Goal: Task Accomplishment & Management: Use online tool/utility

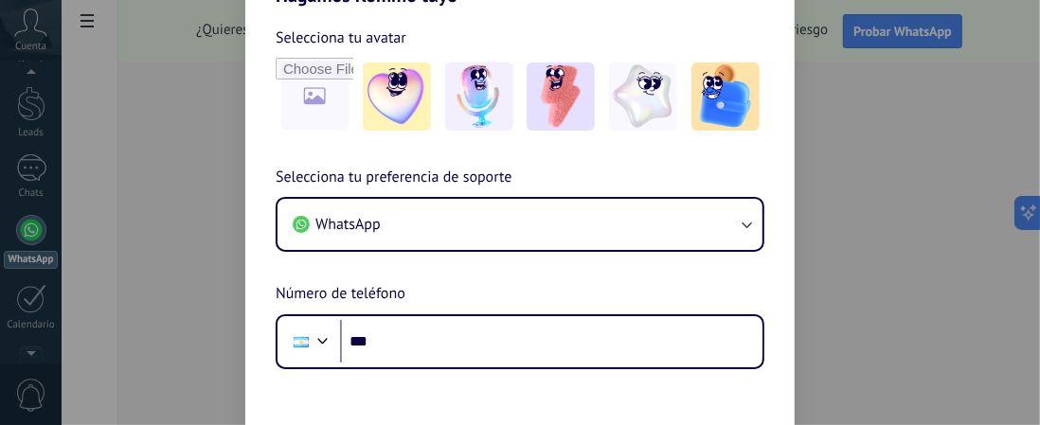
click at [564, 102] on img at bounding box center [561, 97] width 68 height 68
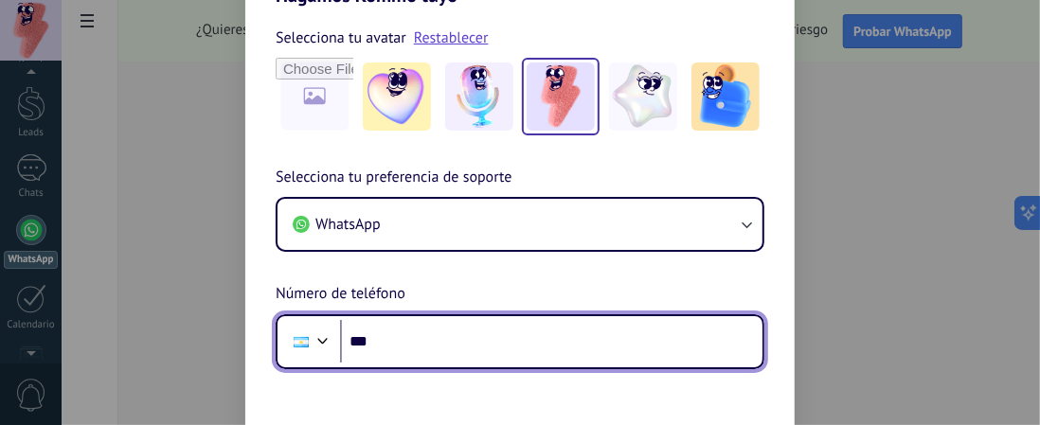
click at [516, 350] on input "***" at bounding box center [551, 342] width 423 height 44
paste input "**********"
click at [400, 343] on input "**********" at bounding box center [551, 342] width 423 height 44
click at [414, 335] on input "**********" at bounding box center [551, 342] width 423 height 44
type input "**********"
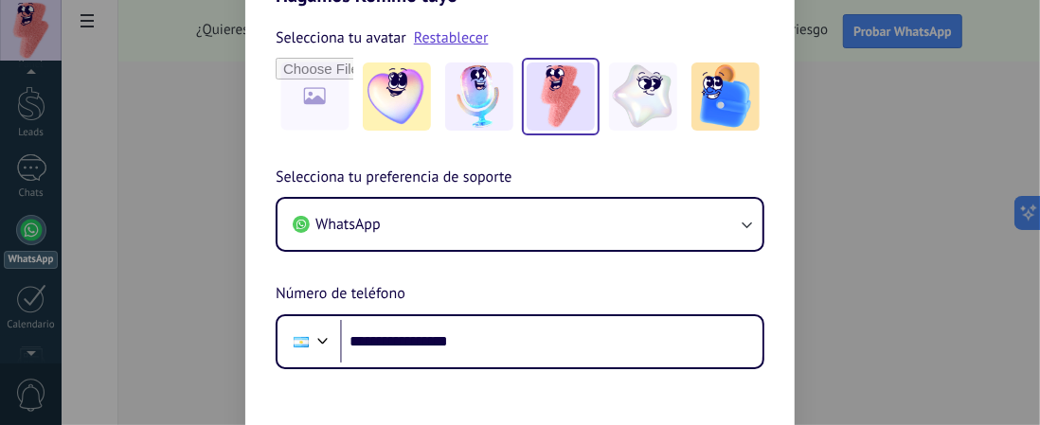
scroll to position [62, 0]
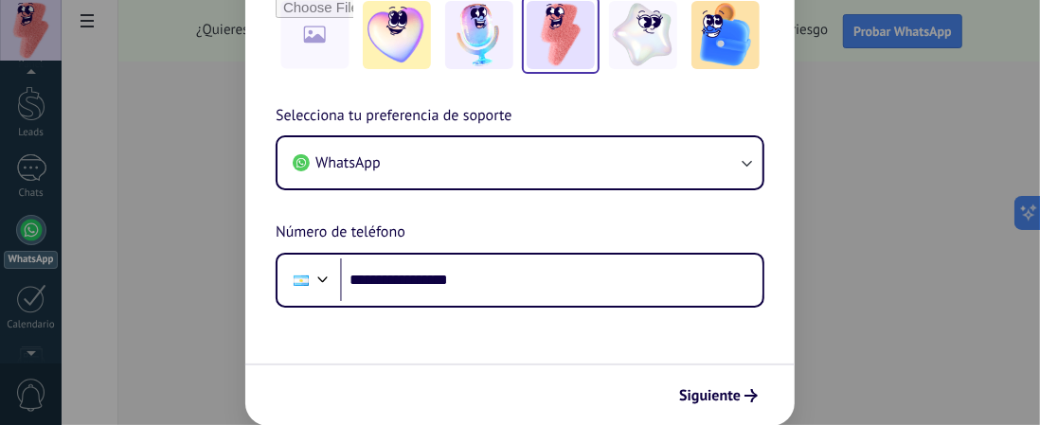
click at [722, 403] on span "Siguiente" at bounding box center [710, 395] width 62 height 13
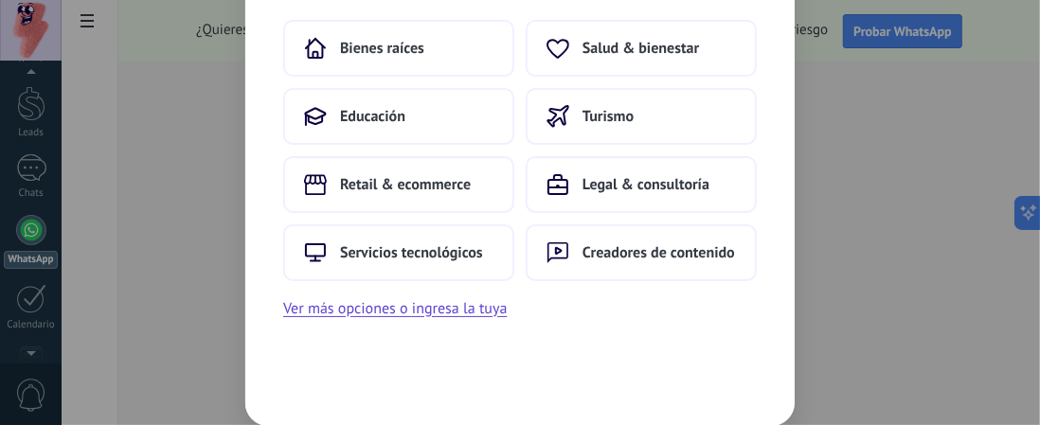
click at [385, 49] on span "Bienes raíces" at bounding box center [382, 48] width 84 height 19
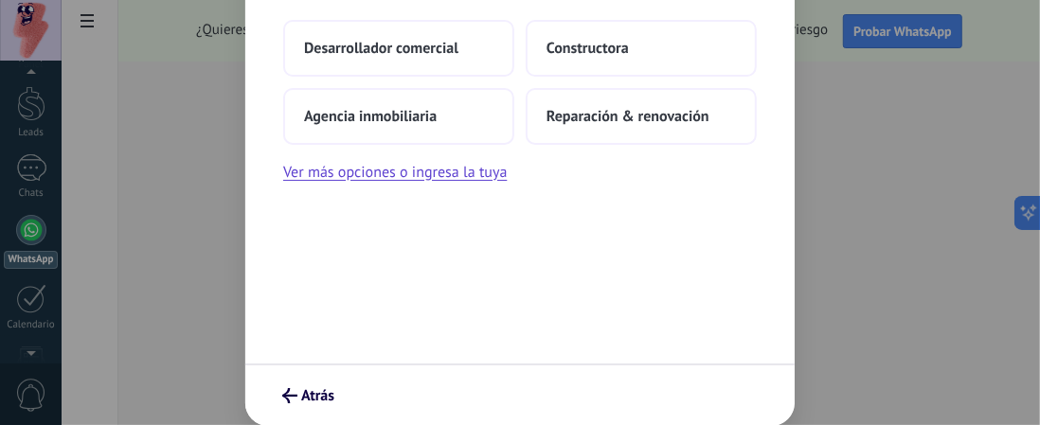
click at [432, 119] on span "Agencia inmobiliaria" at bounding box center [370, 116] width 133 height 19
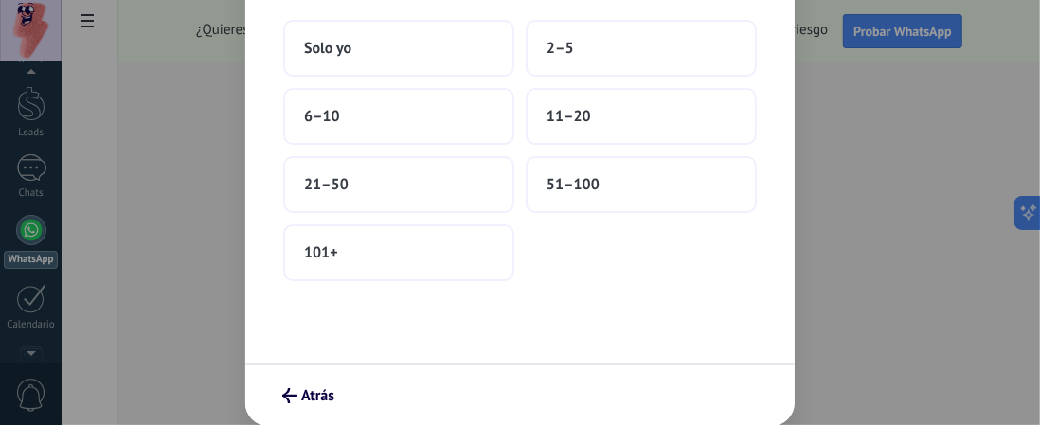
click at [395, 40] on button "Solo yo" at bounding box center [398, 48] width 231 height 57
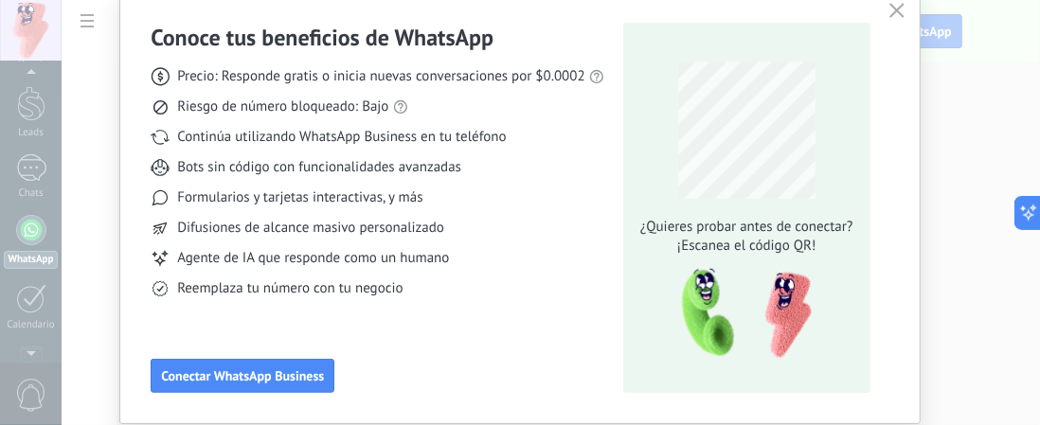
scroll to position [71, 0]
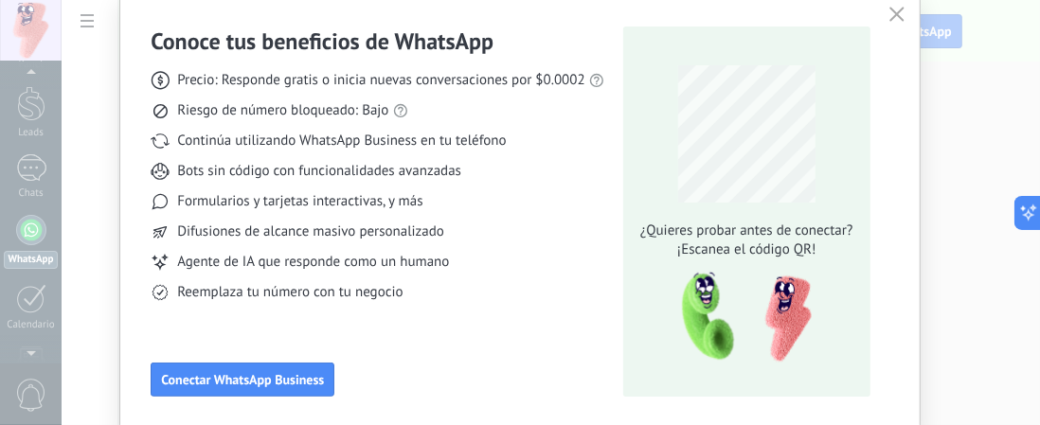
click at [247, 380] on span "Conectar WhatsApp Business" at bounding box center [242, 379] width 163 height 13
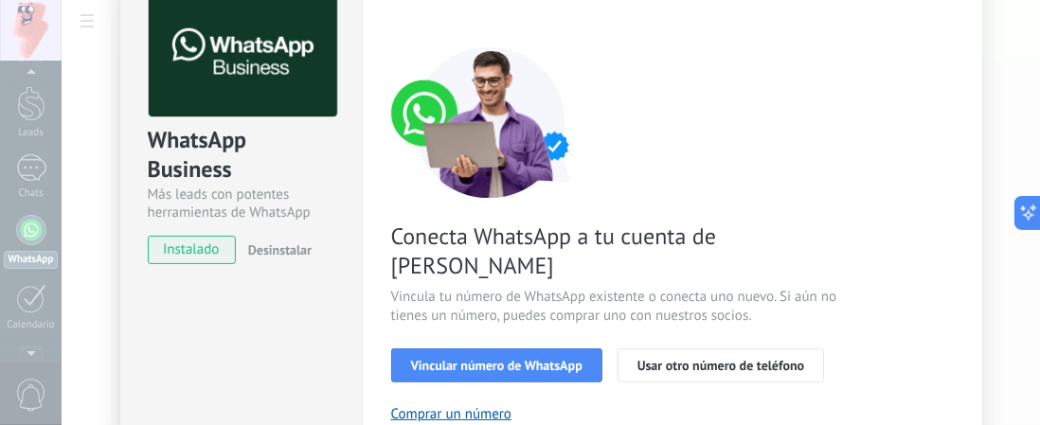
scroll to position [74, 0]
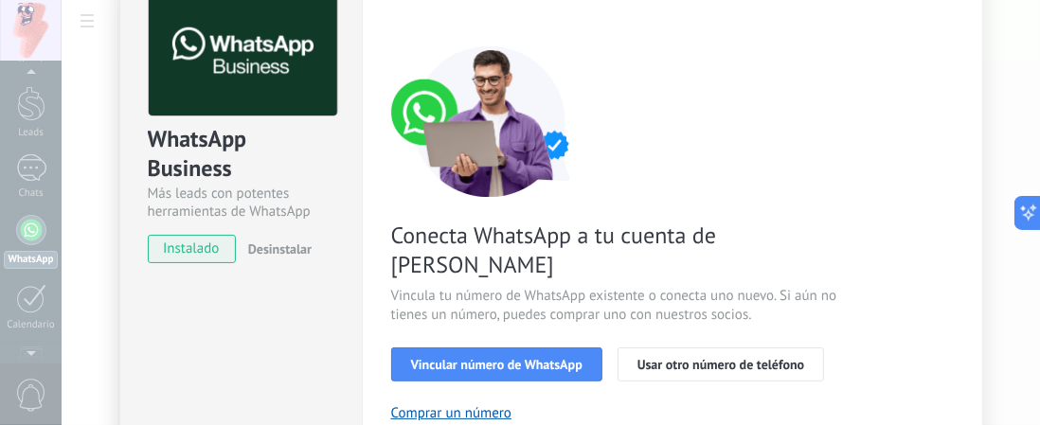
click at [505, 358] on span "Vincular número de WhatsApp" at bounding box center [496, 364] width 171 height 13
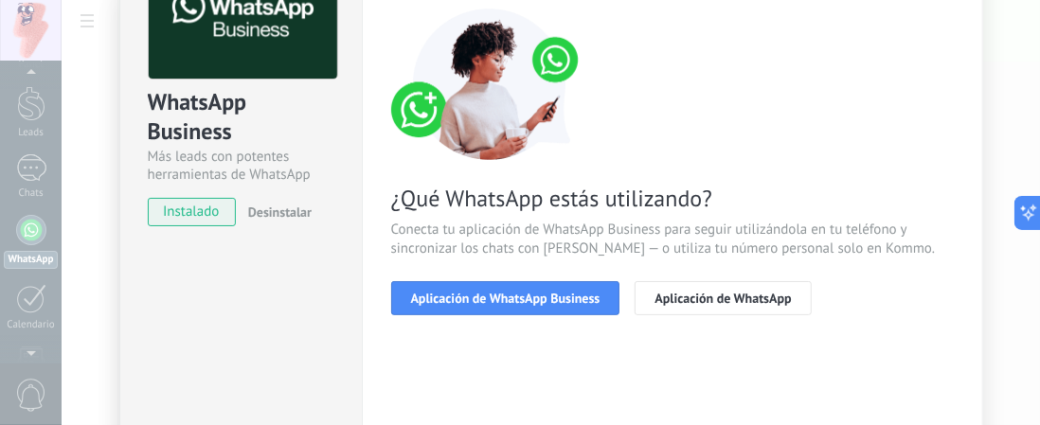
scroll to position [111, 0]
click at [546, 297] on span "Aplicación de WhatsApp Business" at bounding box center [505, 298] width 189 height 13
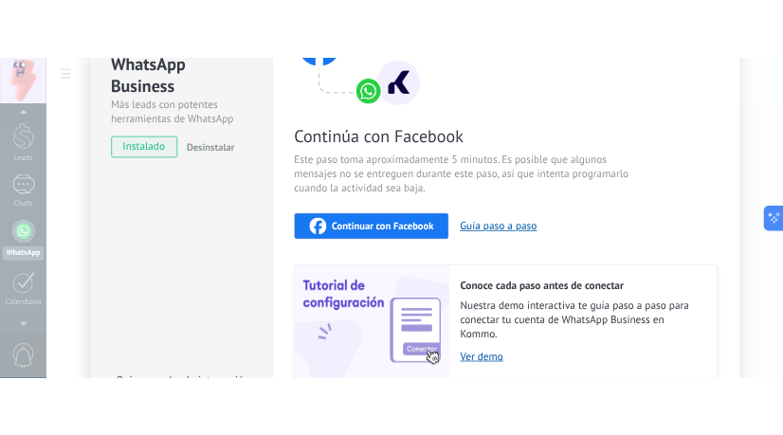
scroll to position [203, 0]
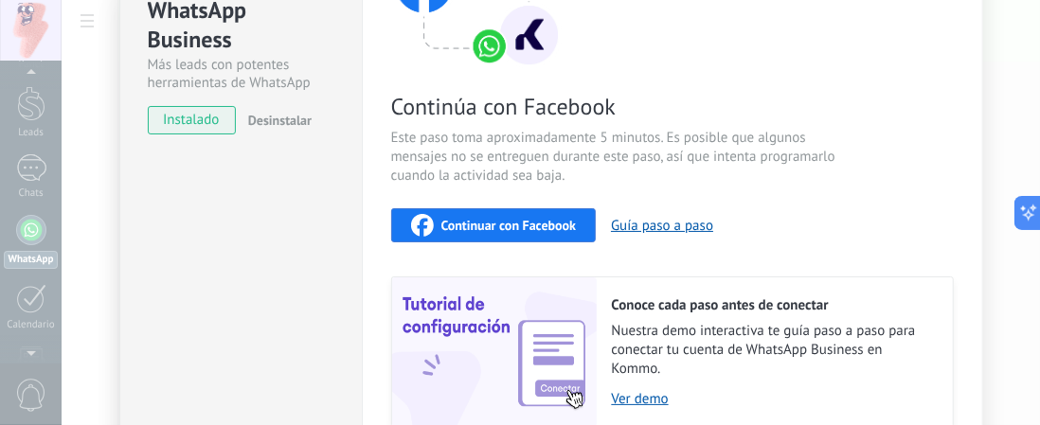
click at [680, 230] on button "Guía paso a paso" at bounding box center [662, 226] width 102 height 18
click at [528, 224] on span "Continuar con Facebook" at bounding box center [508, 225] width 135 height 13
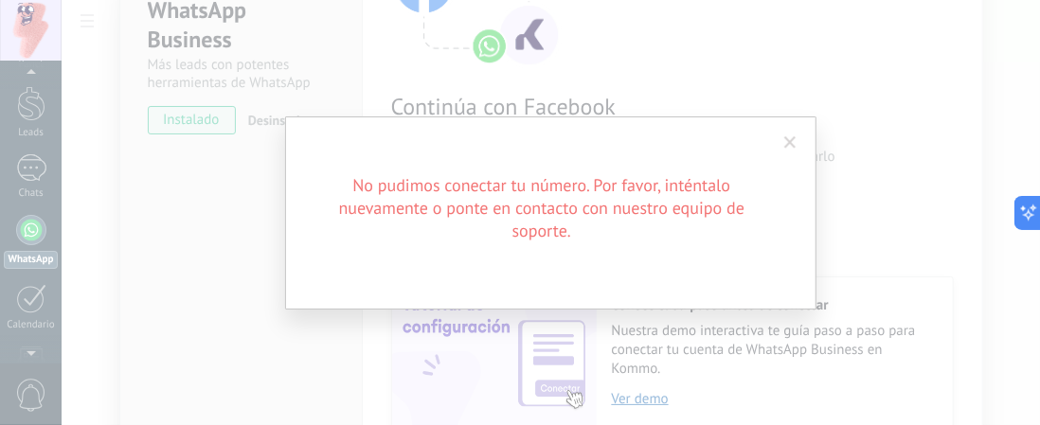
click at [785, 144] on span at bounding box center [790, 142] width 12 height 13
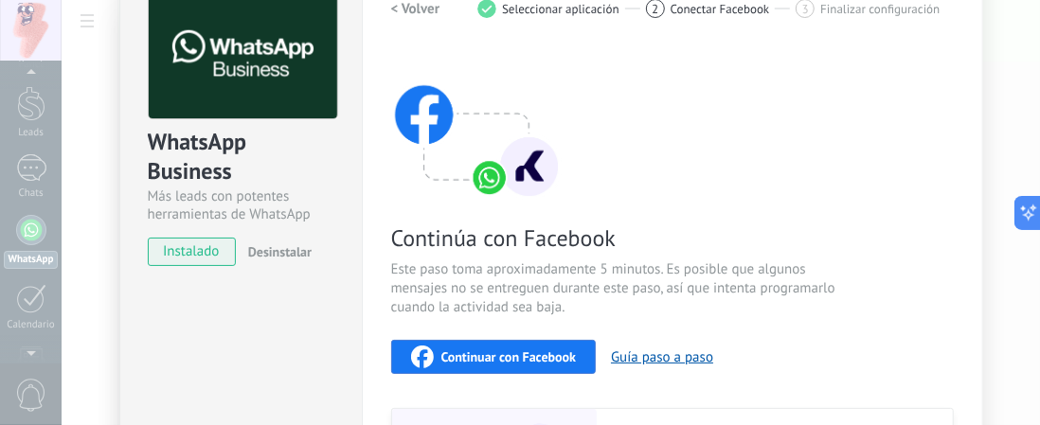
scroll to position [0, 0]
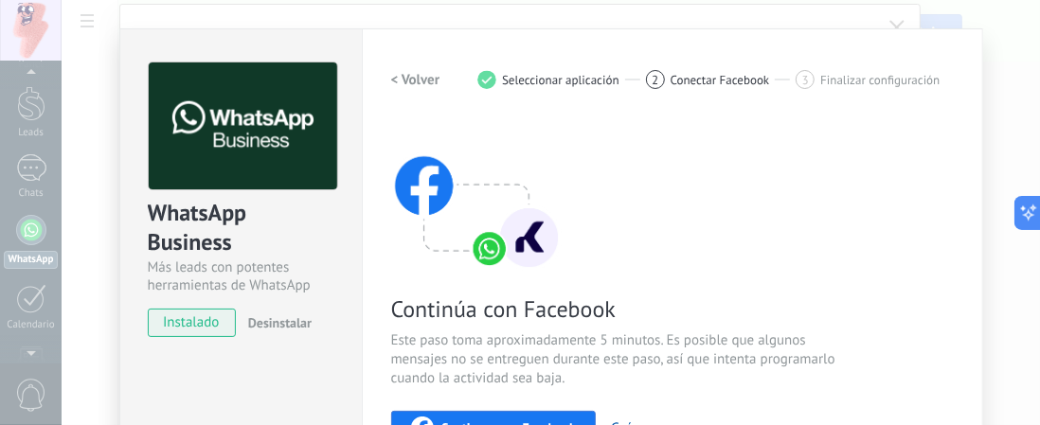
click at [1006, 178] on div "WhatsApp Business Más leads con potentes herramientas de WhatsApp instalado Des…" at bounding box center [551, 212] width 979 height 425
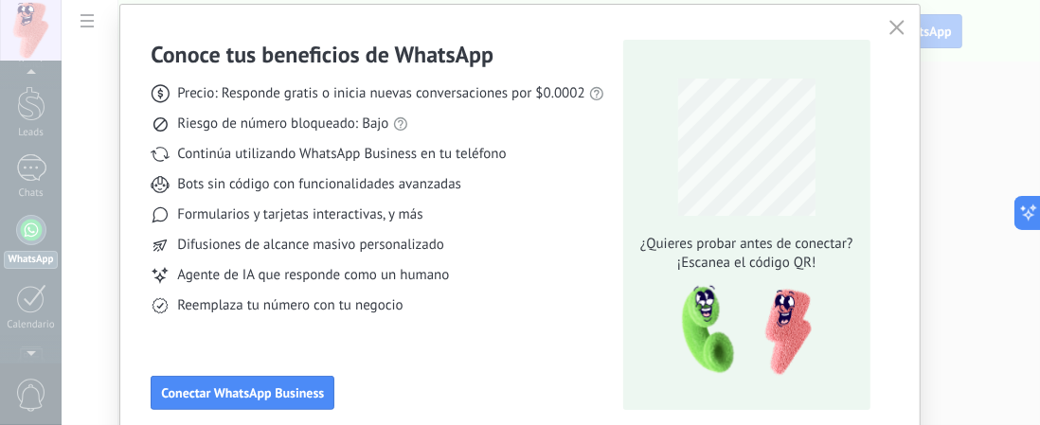
click at [892, 27] on use "button" at bounding box center [897, 27] width 14 height 14
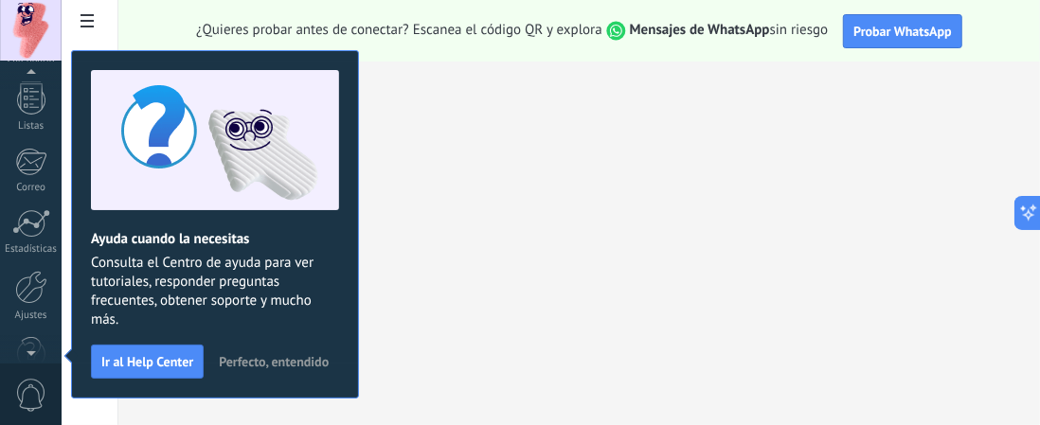
scroll to position [54, 0]
click at [149, 361] on span "Ir al Help Center" at bounding box center [147, 361] width 92 height 13
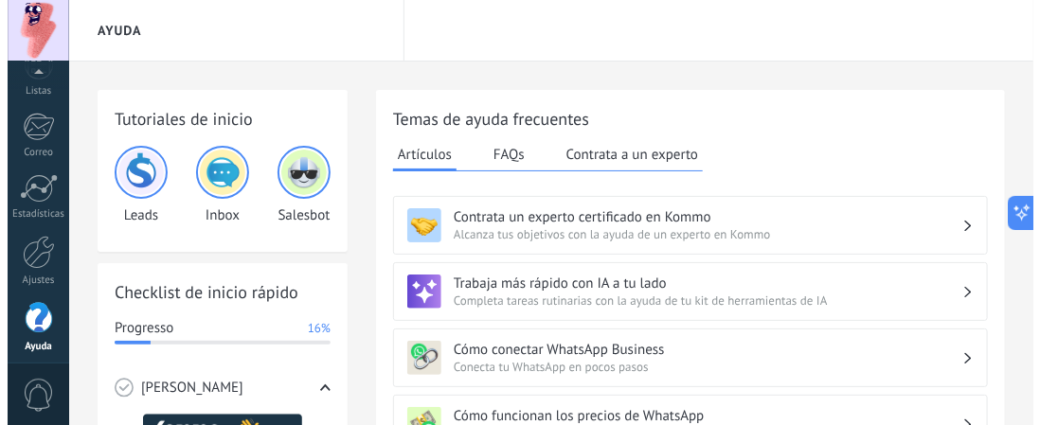
scroll to position [363, 0]
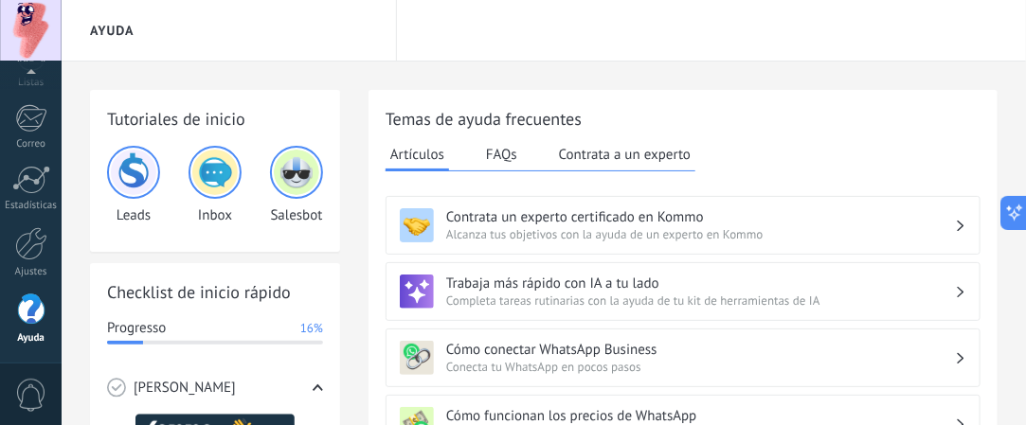
click at [135, 167] on img at bounding box center [133, 172] width 45 height 45
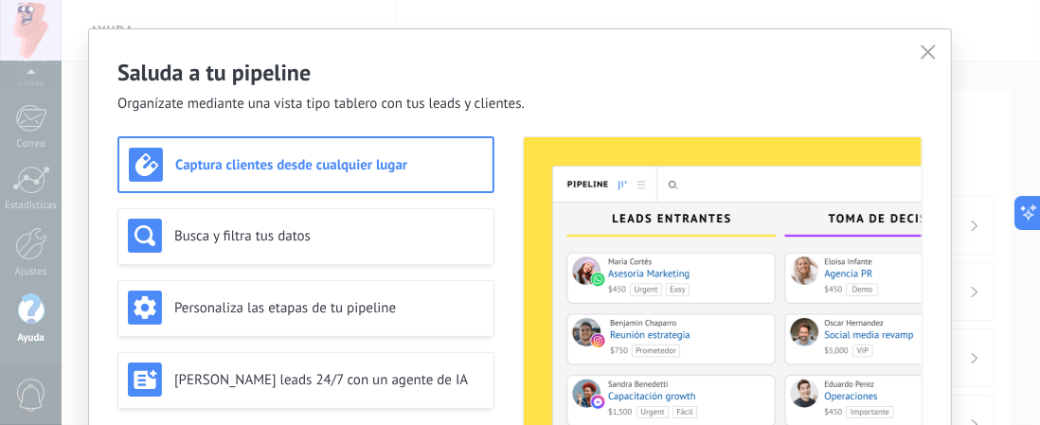
click at [331, 189] on div "Captura clientes desde cualquier lugar" at bounding box center [305, 164] width 377 height 57
click at [337, 161] on h3 "Captura clientes desde cualquier lugar" at bounding box center [329, 165] width 308 height 18
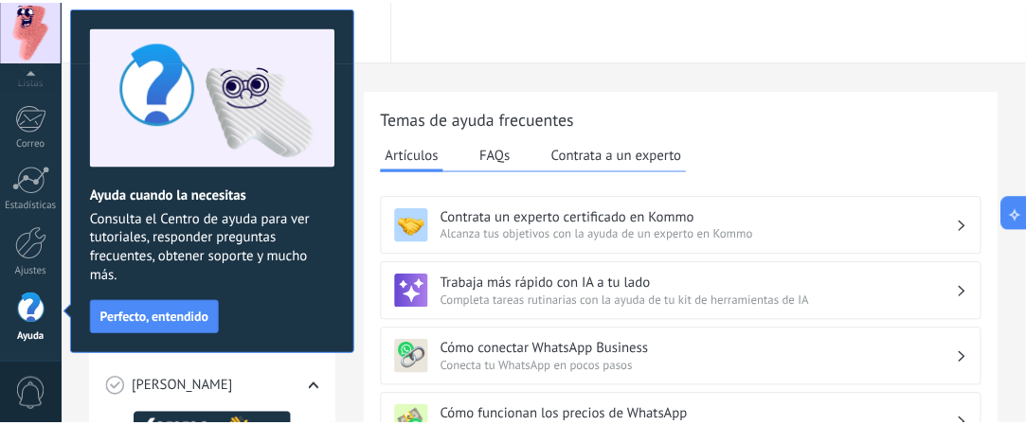
scroll to position [0, 0]
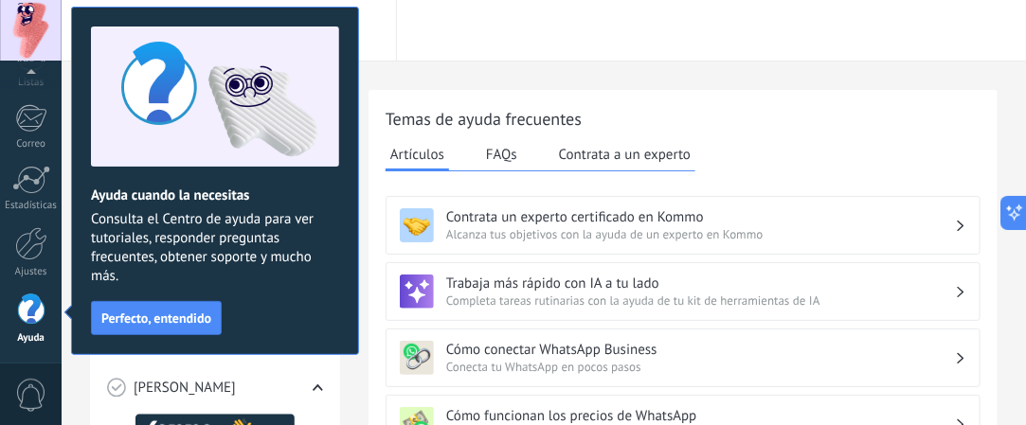
click at [153, 312] on span "Perfecto, entendido" at bounding box center [156, 318] width 110 height 13
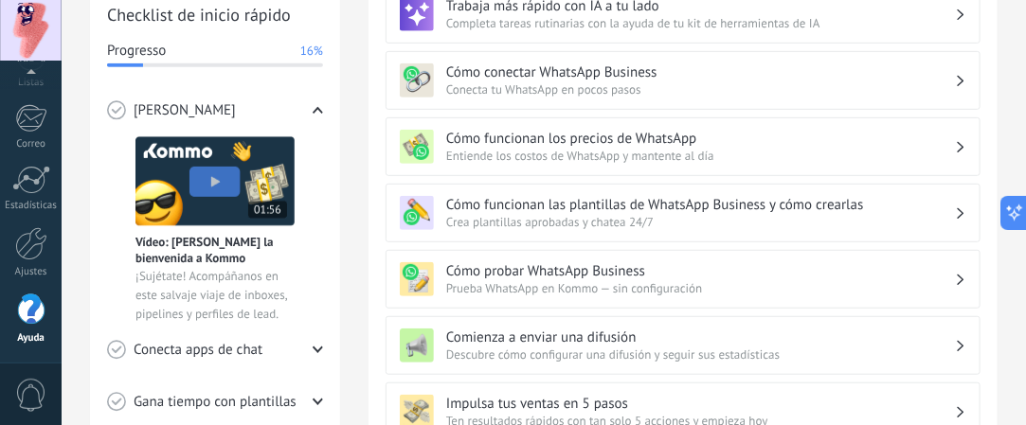
scroll to position [281, 0]
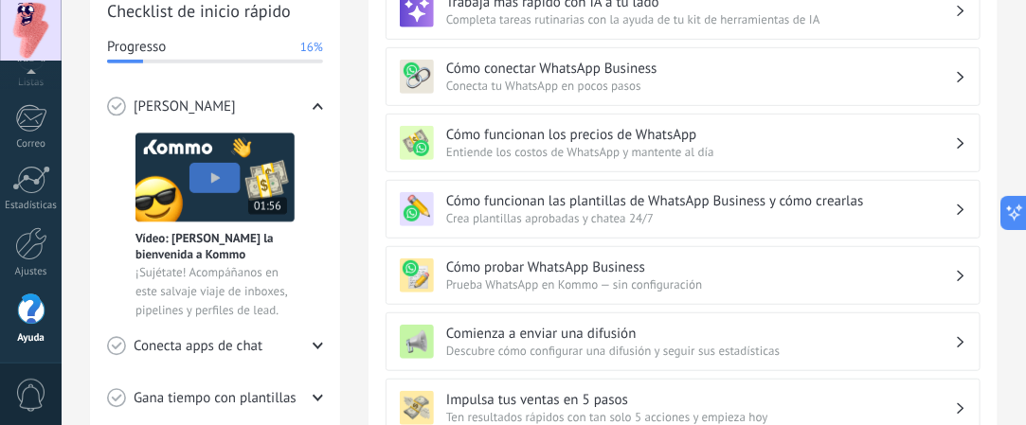
click at [315, 345] on icon at bounding box center [318, 346] width 10 height 10
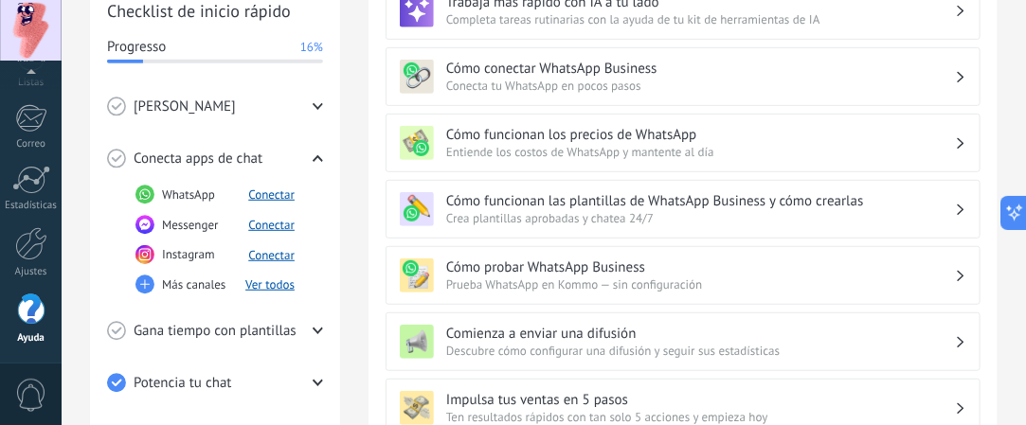
click at [316, 329] on icon at bounding box center [318, 331] width 10 height 10
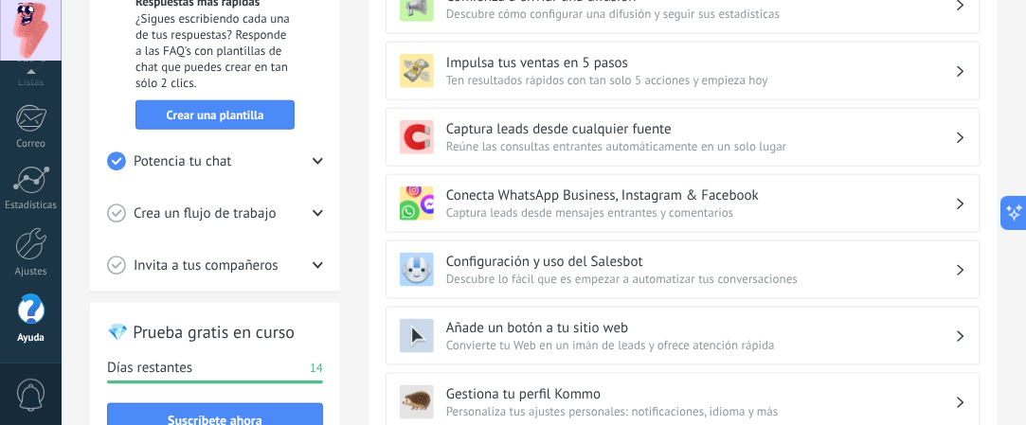
scroll to position [621, 0]
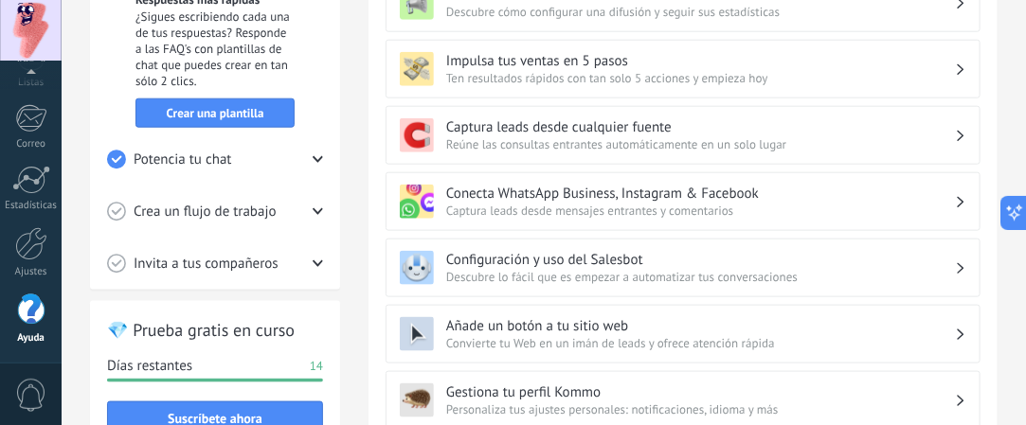
click at [312, 153] on div "Potencia tu chat" at bounding box center [215, 160] width 216 height 52
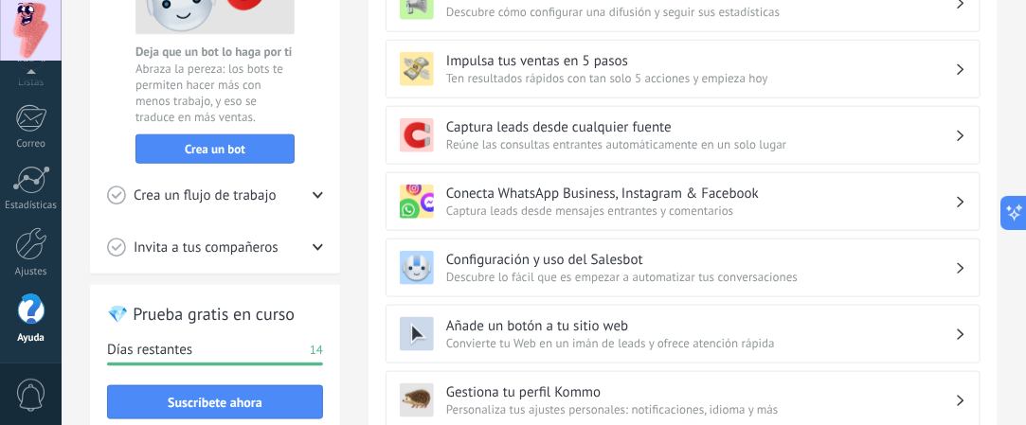
click at [304, 194] on div "Crea un flujo de trabajo" at bounding box center [215, 196] width 216 height 52
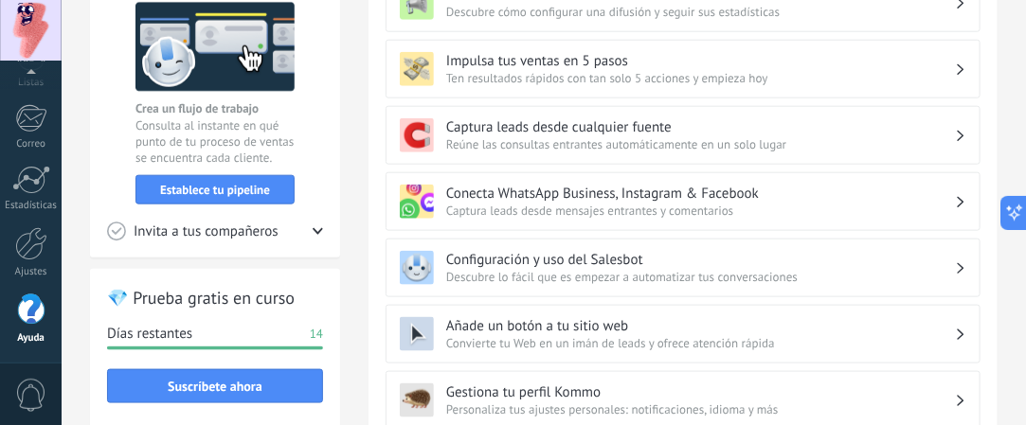
click at [313, 228] on icon at bounding box center [318, 231] width 10 height 10
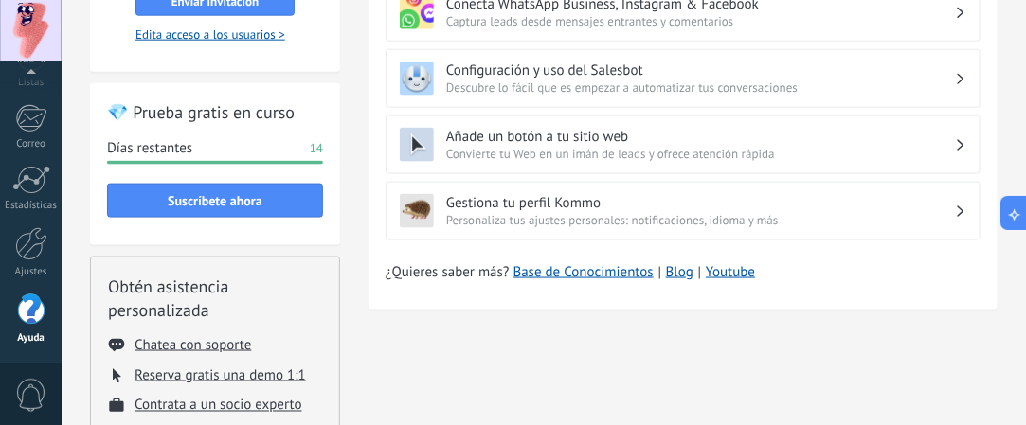
scroll to position [797, 0]
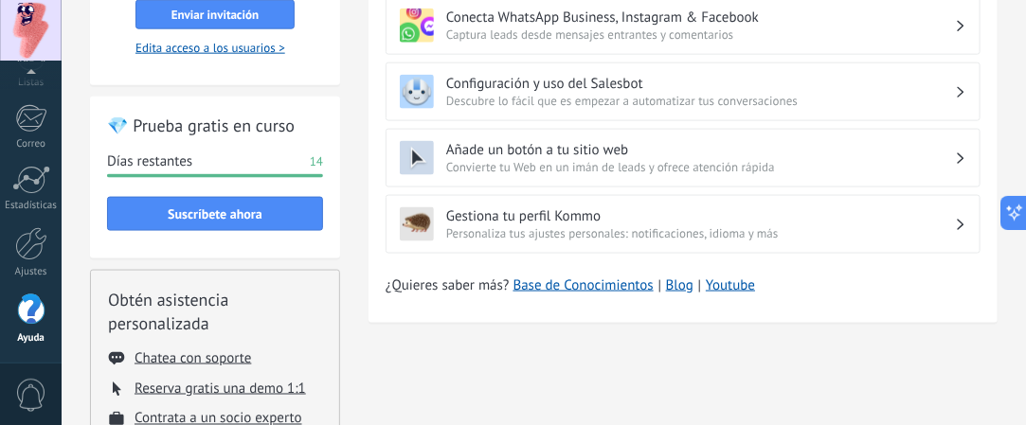
click at [726, 277] on link "Youtube" at bounding box center [730, 286] width 49 height 18
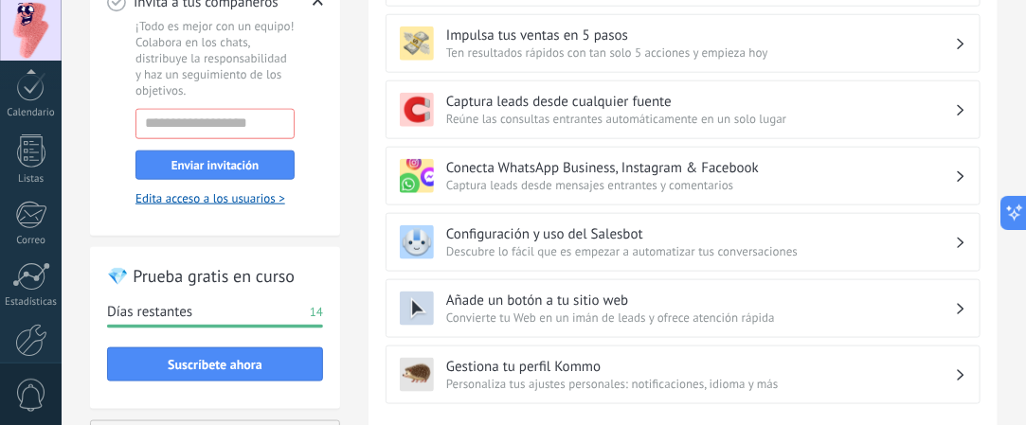
scroll to position [264, 0]
click at [29, 273] on div at bounding box center [31, 278] width 38 height 28
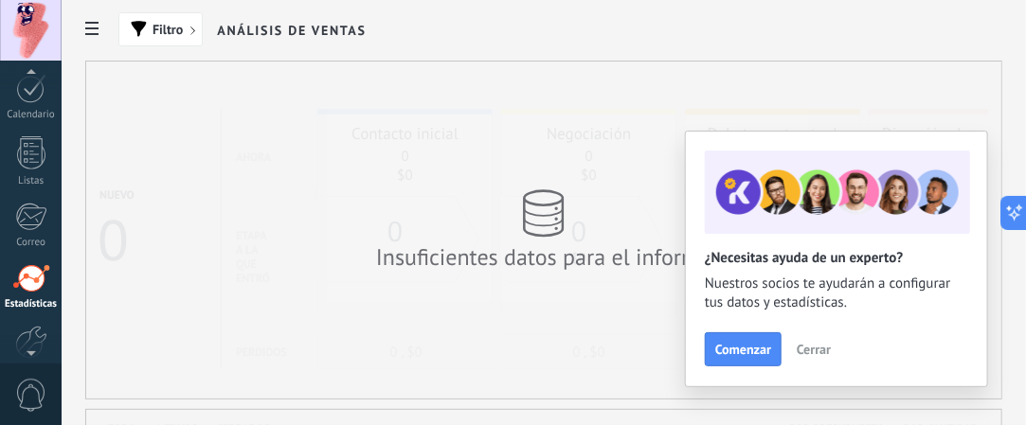
scroll to position [315, 0]
click at [27, 236] on div at bounding box center [31, 226] width 30 height 30
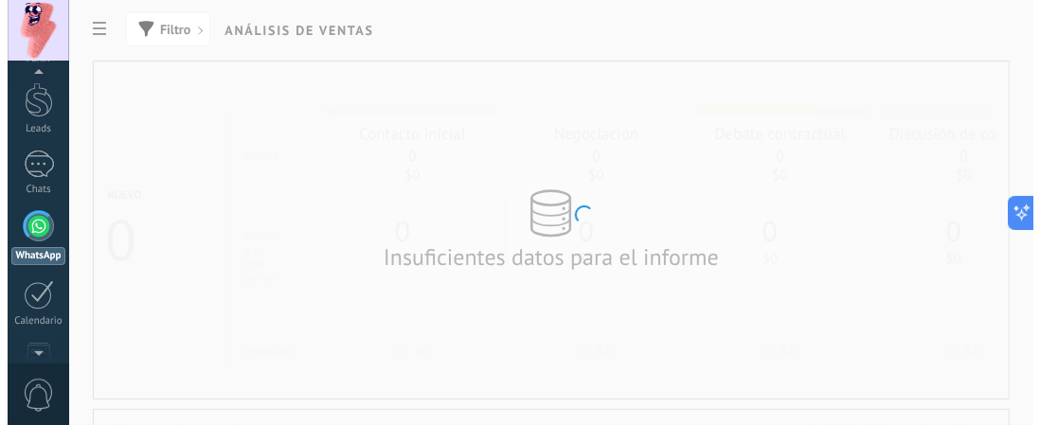
scroll to position [54, 0]
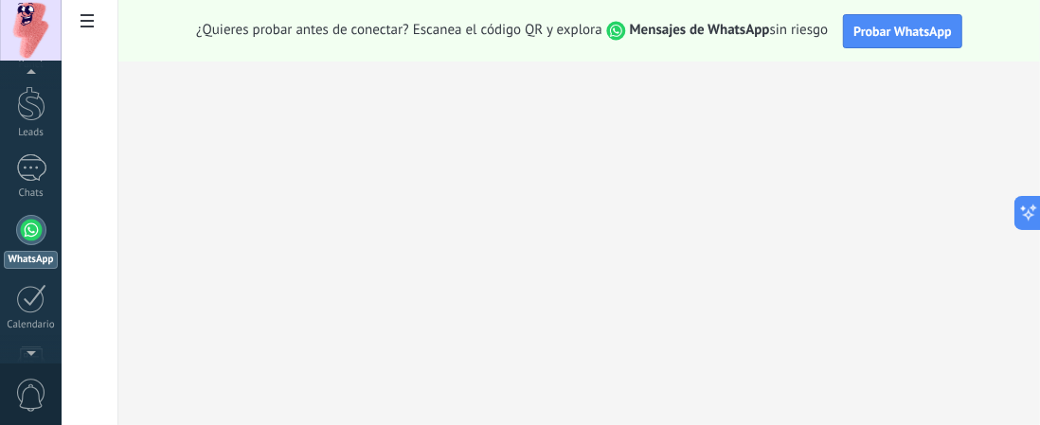
click at [904, 33] on span "Probar WhatsApp" at bounding box center [903, 31] width 99 height 17
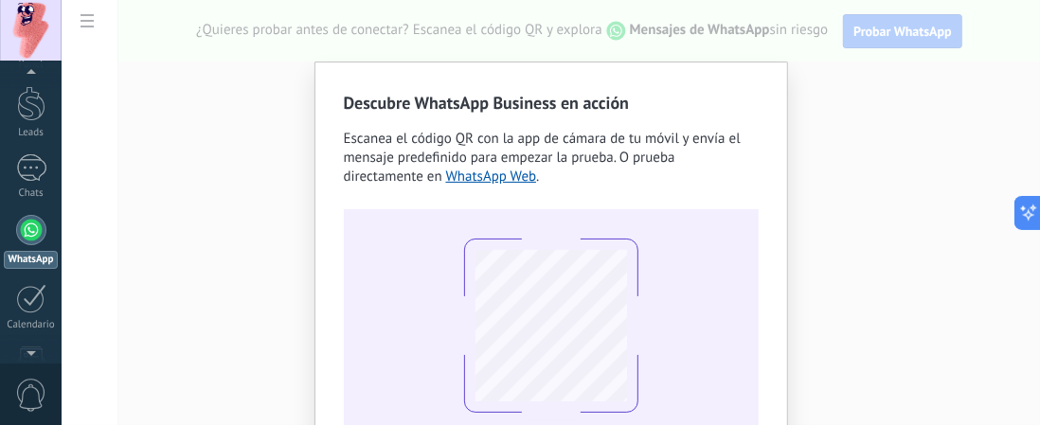
click at [446, 182] on link "WhatsApp Web" at bounding box center [491, 177] width 91 height 18
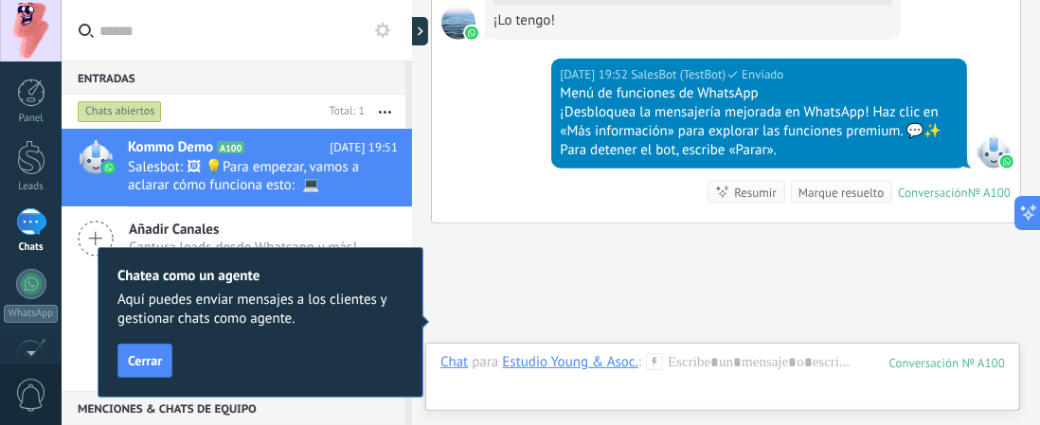
scroll to position [1213, 0]
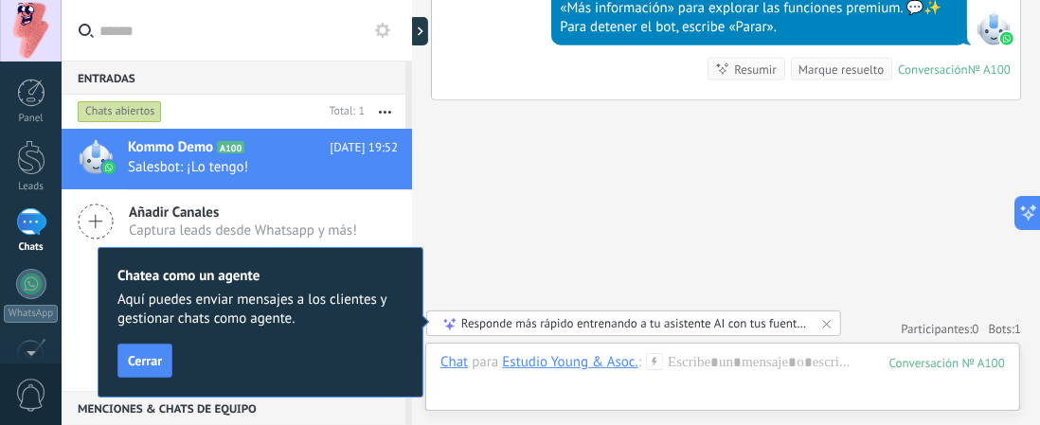
click at [141, 358] on span "Cerrar" at bounding box center [145, 360] width 34 height 13
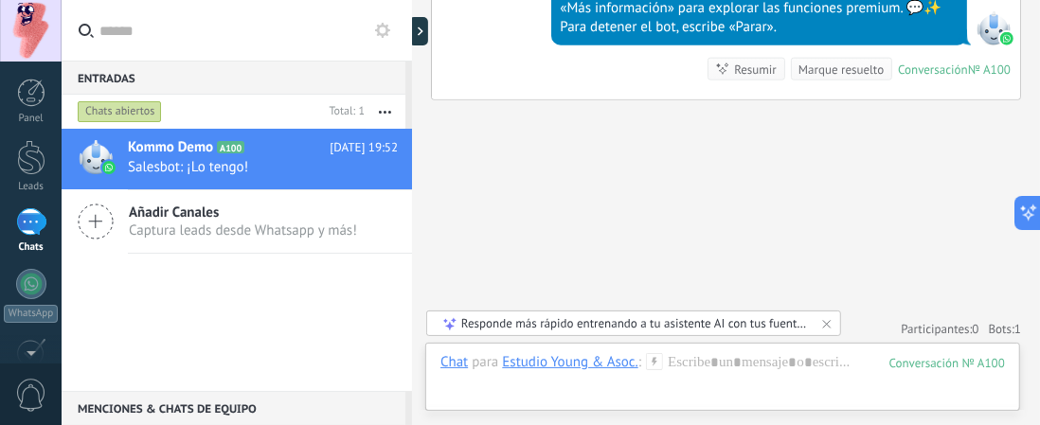
click at [27, 289] on div at bounding box center [31, 284] width 30 height 30
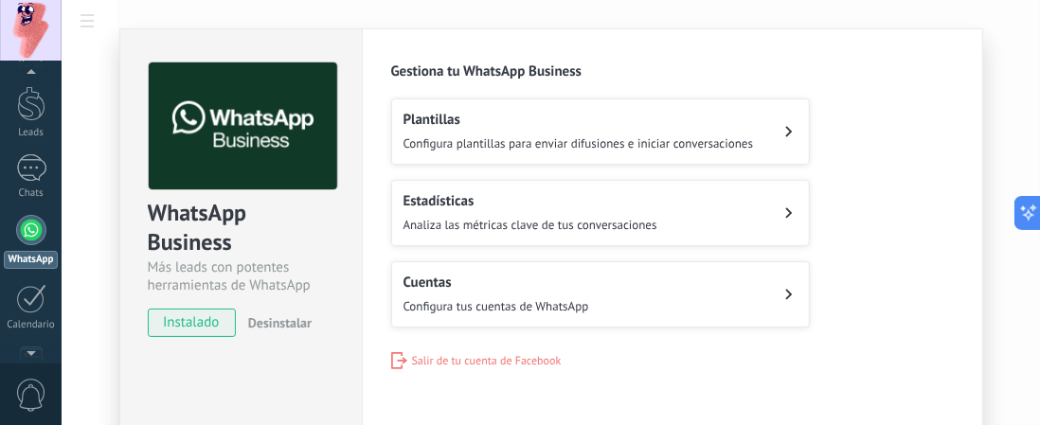
click at [1000, 170] on div "WhatsApp Business Más leads con potentes herramientas de WhatsApp instalado Des…" at bounding box center [551, 212] width 979 height 425
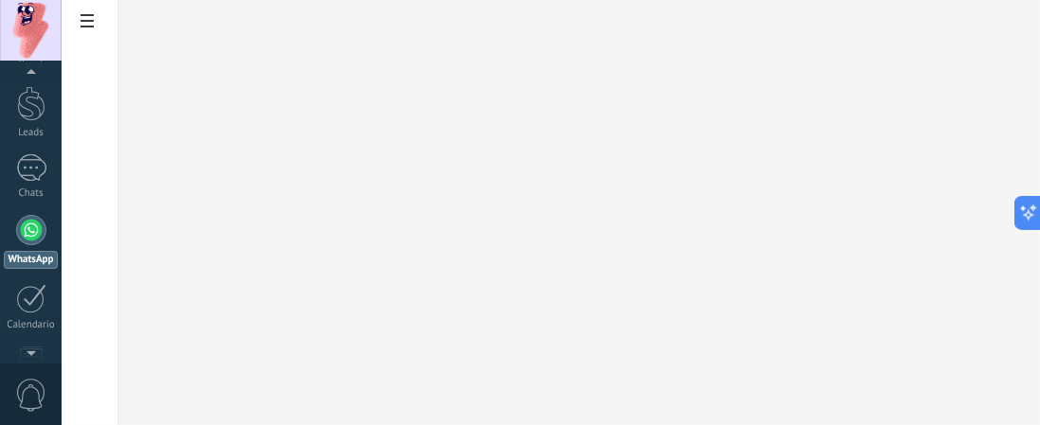
click at [23, 176] on div "1" at bounding box center [31, 167] width 30 height 27
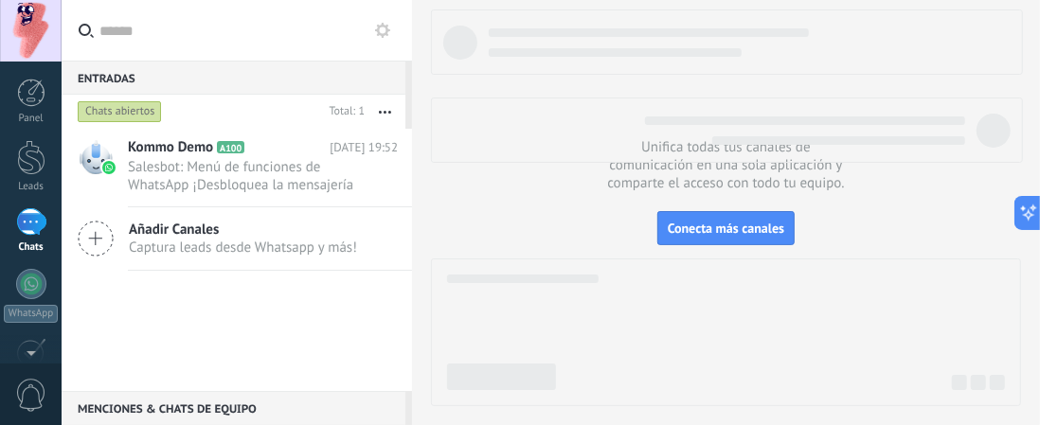
click at [26, 93] on div at bounding box center [31, 93] width 28 height 28
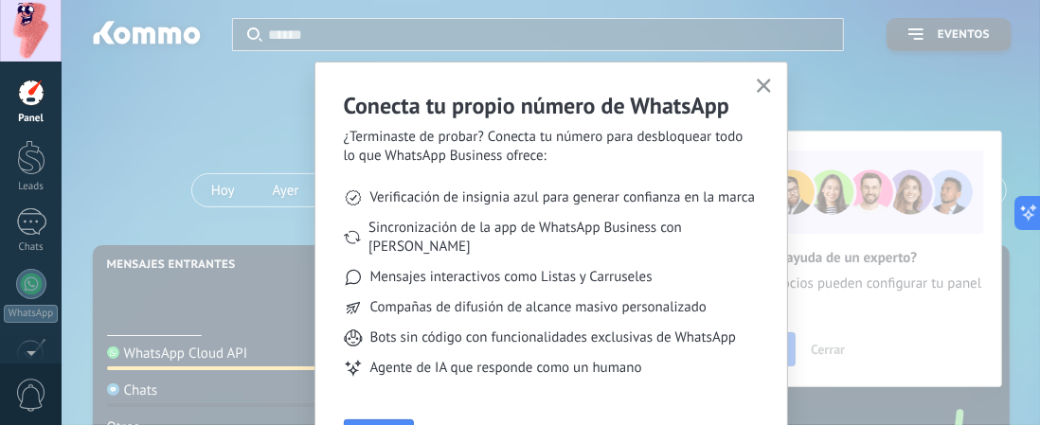
click at [25, 168] on div at bounding box center [31, 157] width 28 height 35
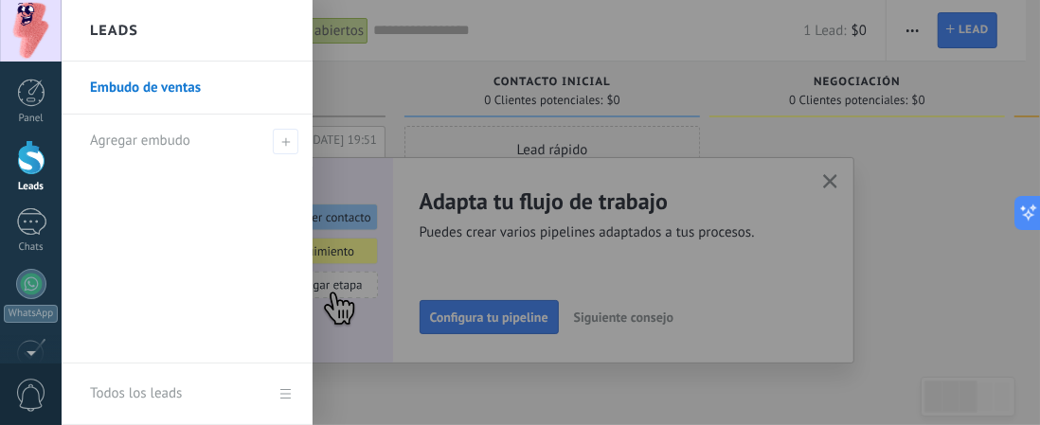
click at [917, 200] on div at bounding box center [858, 215] width 296 height 178
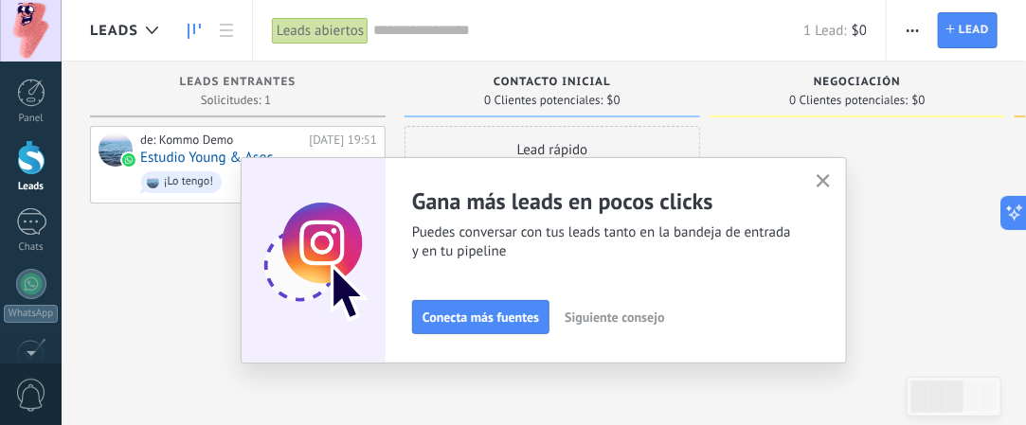
click at [830, 190] on span "button" at bounding box center [824, 182] width 14 height 16
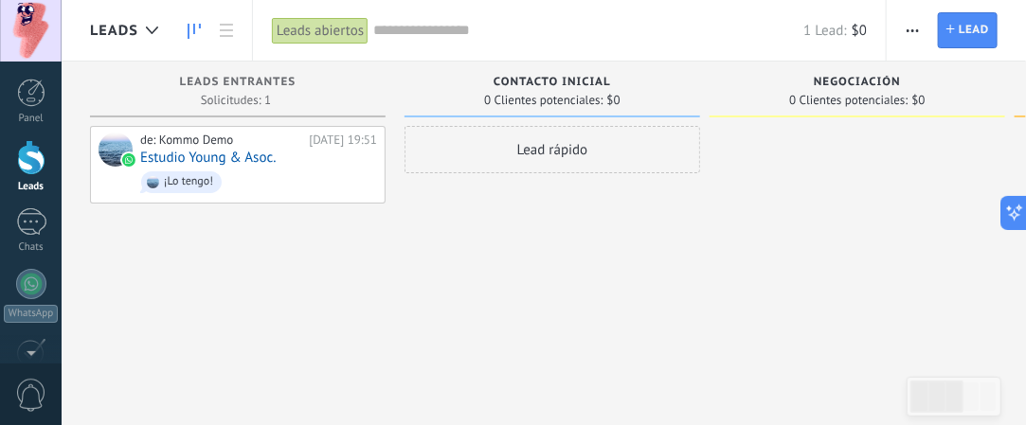
click at [150, 32] on use at bounding box center [152, 31] width 12 height 8
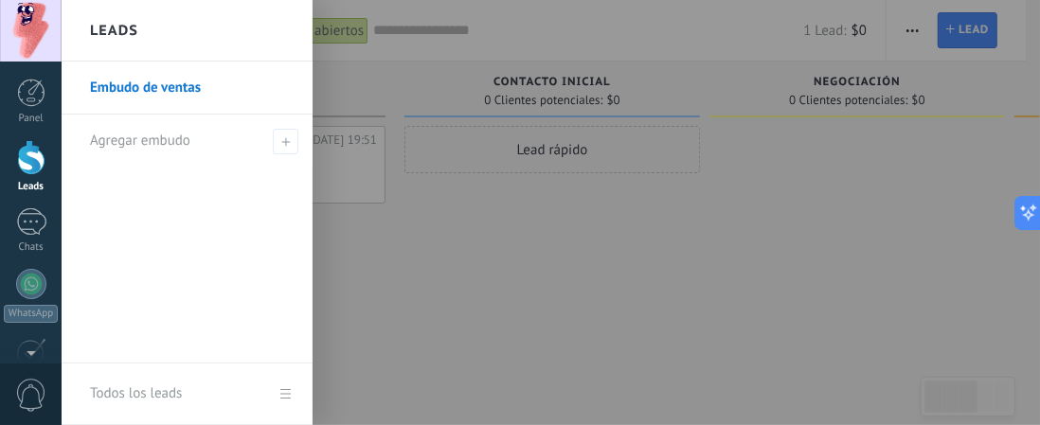
click at [466, 300] on div at bounding box center [582, 212] width 1040 height 425
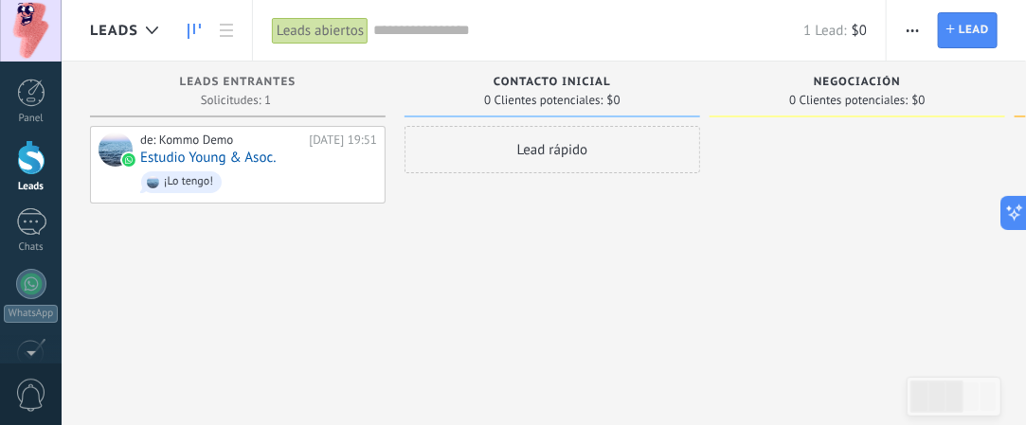
click at [217, 37] on link at bounding box center [226, 30] width 32 height 37
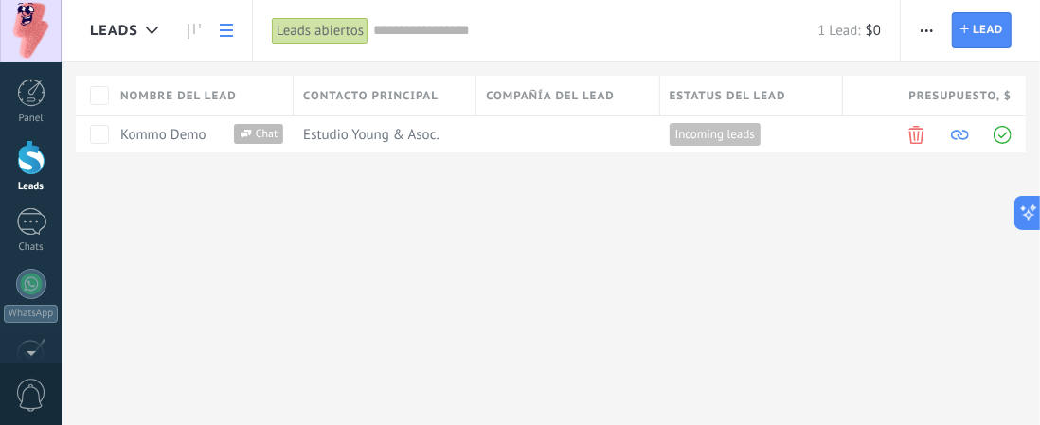
click at [343, 145] on div "Estudio Young & Asoc." at bounding box center [380, 135] width 173 height 36
click at [153, 140] on link "Kommo Demo" at bounding box center [163, 135] width 86 height 18
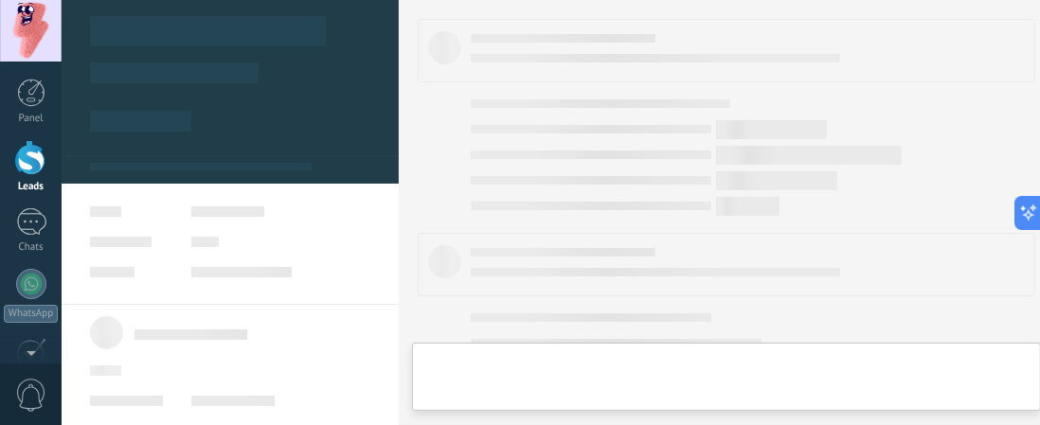
click at [167, 138] on link "Kommo Demo" at bounding box center [163, 135] width 86 height 18
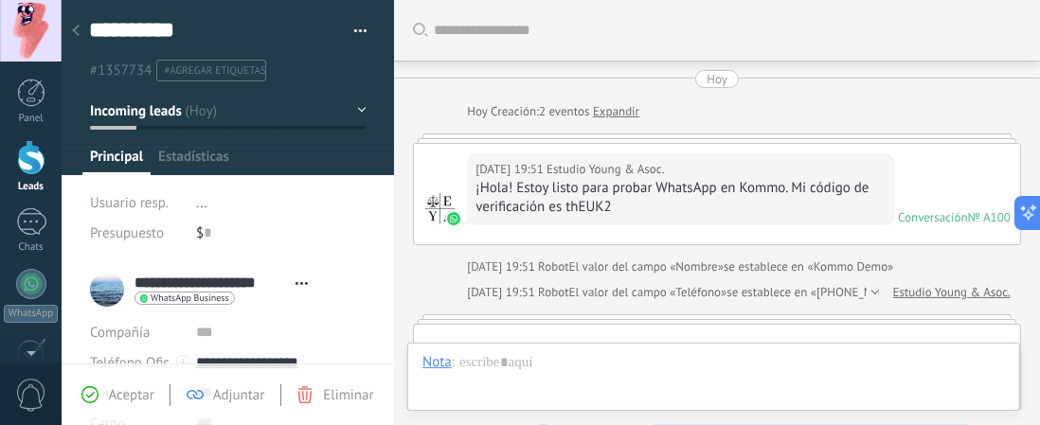
type textarea "**********"
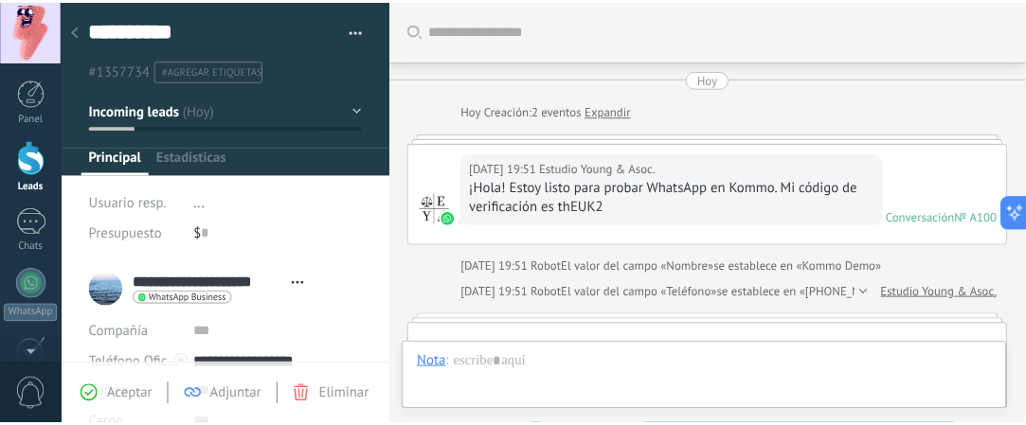
scroll to position [1213, 0]
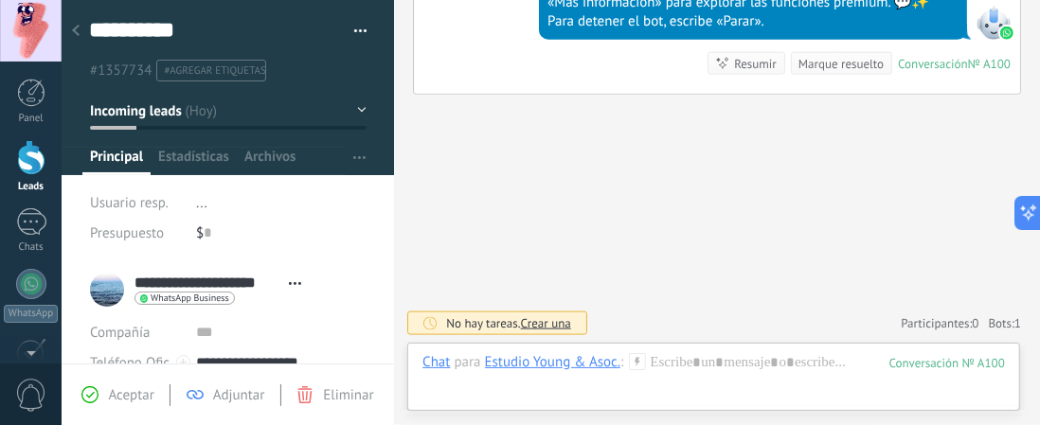
click at [72, 20] on div at bounding box center [76, 31] width 27 height 37
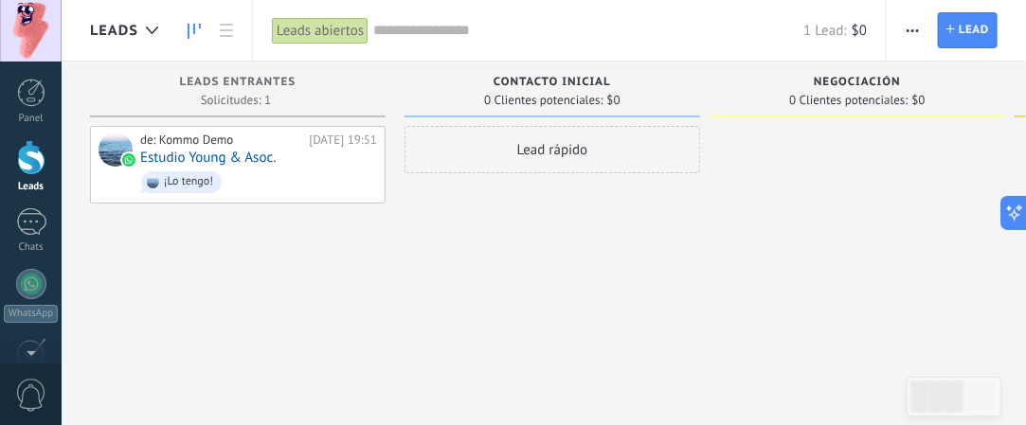
click at [28, 227] on div "1" at bounding box center [31, 221] width 30 height 27
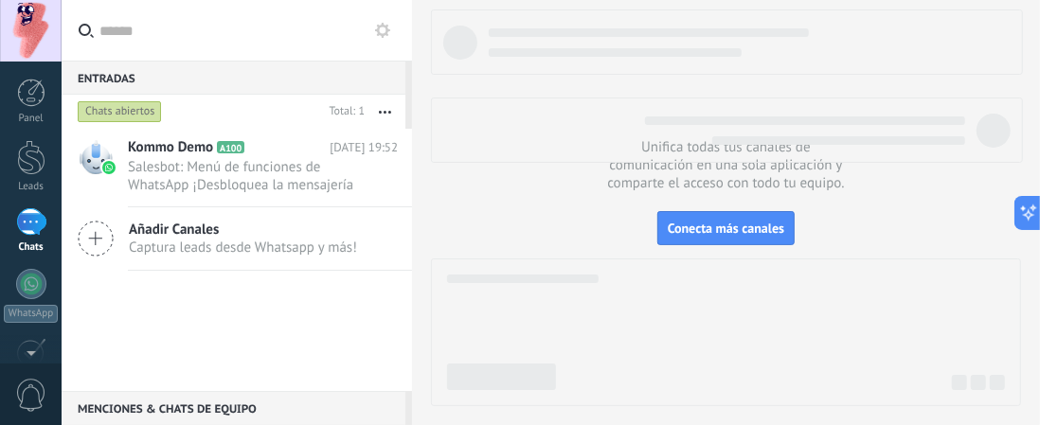
click at [25, 169] on div at bounding box center [31, 157] width 28 height 35
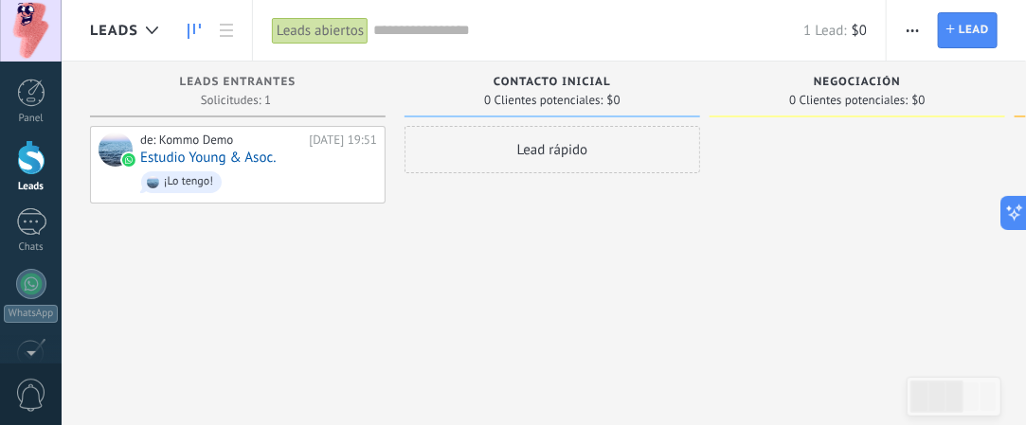
click at [550, 87] on span "Contacto inicial" at bounding box center [552, 82] width 117 height 13
click at [602, 140] on div "Lead rápido" at bounding box center [553, 149] width 296 height 47
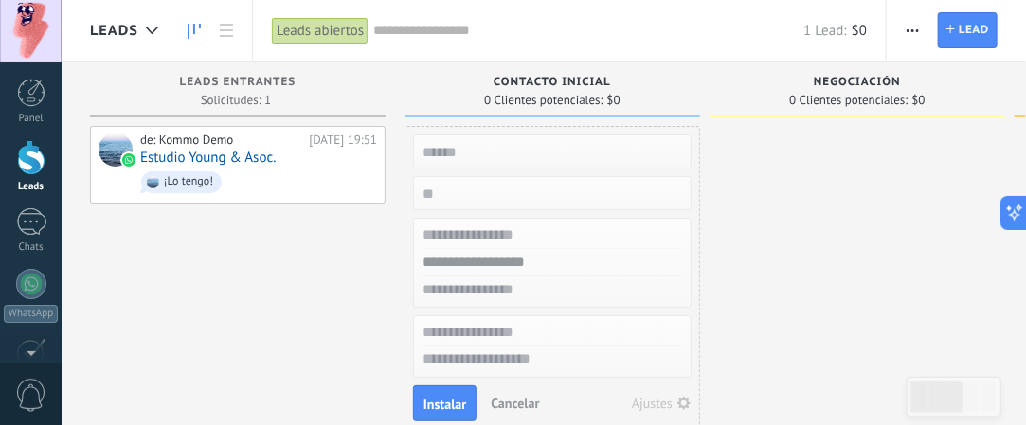
click at [777, 216] on div at bounding box center [858, 280] width 296 height 309
click at [520, 406] on span "Cancelar" at bounding box center [515, 403] width 48 height 17
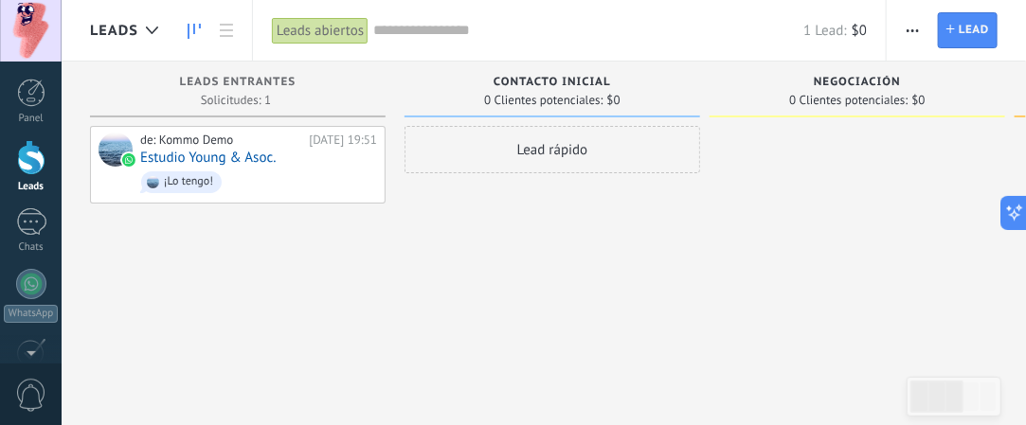
click at [224, 32] on icon at bounding box center [226, 30] width 13 height 13
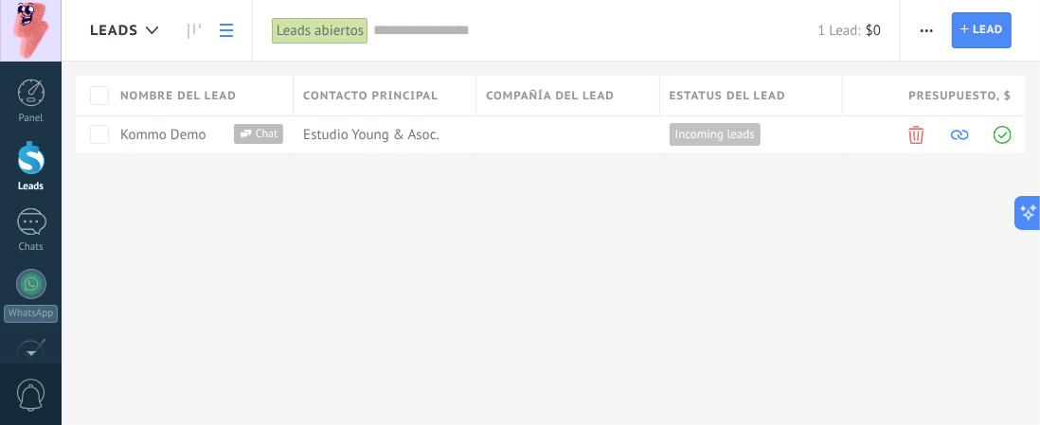
click at [184, 36] on link at bounding box center [194, 30] width 32 height 37
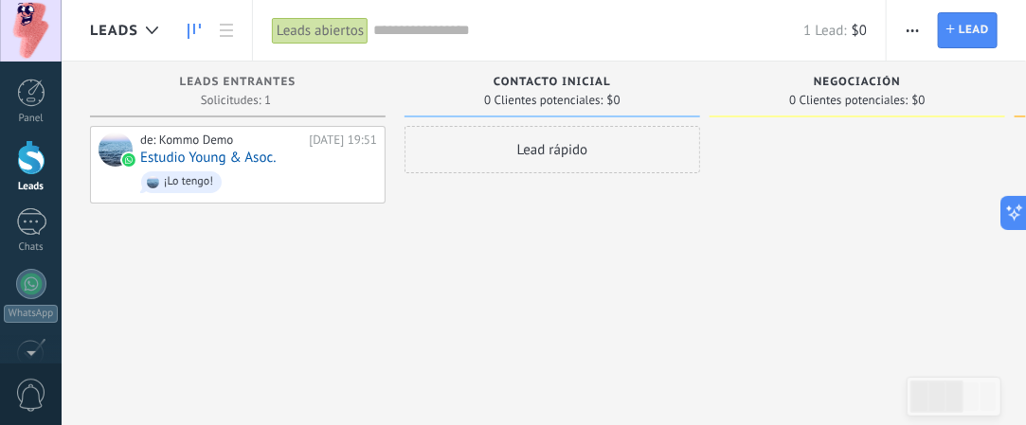
click at [142, 25] on div at bounding box center [151, 30] width 31 height 37
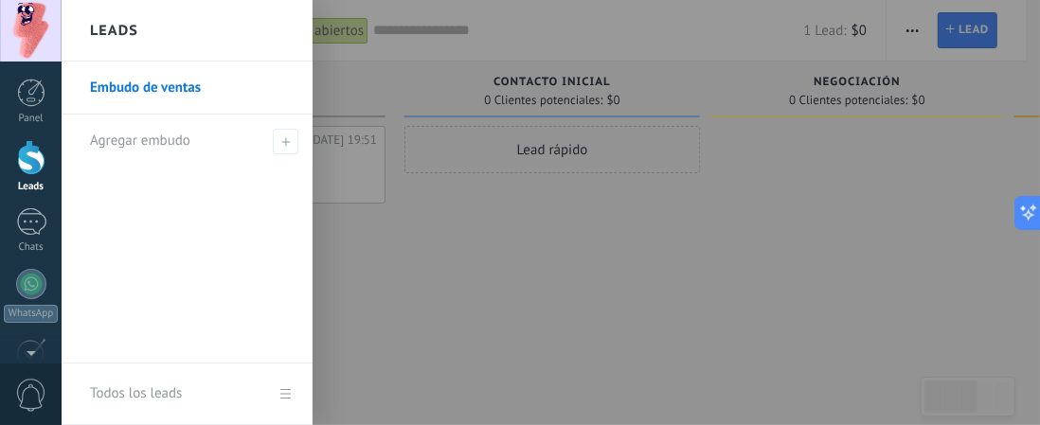
click at [199, 137] on div "Agregar embudo" at bounding box center [192, 141] width 204 height 52
type input "*"
type input "*********"
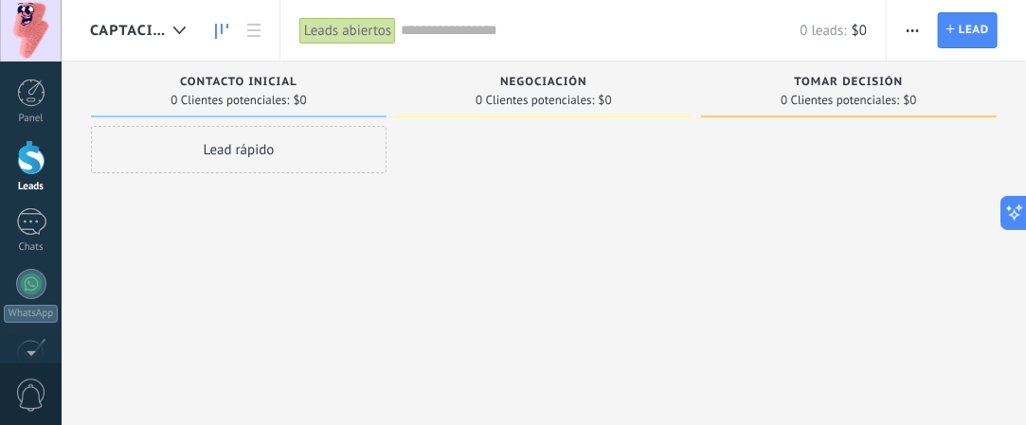
click at [245, 76] on span "Contacto inicial" at bounding box center [238, 82] width 117 height 13
click at [290, 79] on span "Contacto inicial" at bounding box center [238, 82] width 117 height 13
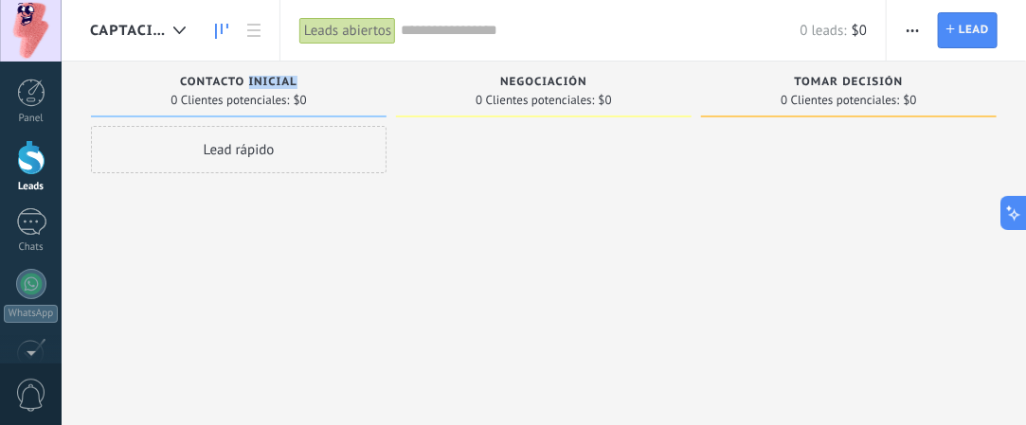
click at [179, 33] on use at bounding box center [179, 31] width 12 height 8
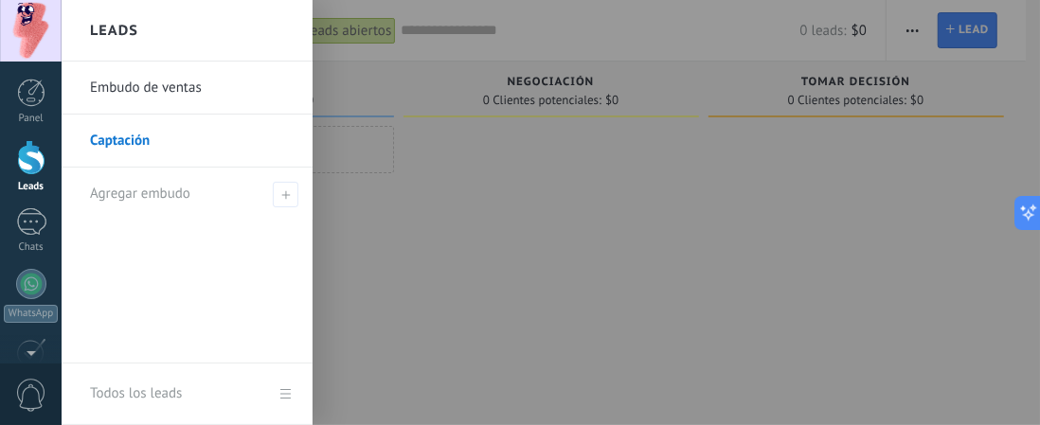
click at [179, 33] on div "Leads" at bounding box center [187, 31] width 251 height 62
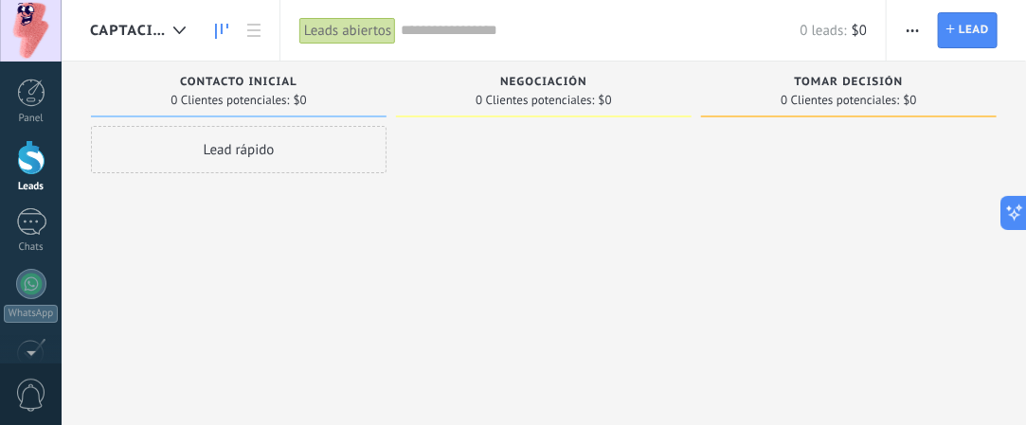
click at [235, 82] on span "Contacto inicial" at bounding box center [238, 82] width 117 height 13
click at [177, 27] on icon at bounding box center [179, 31] width 12 height 8
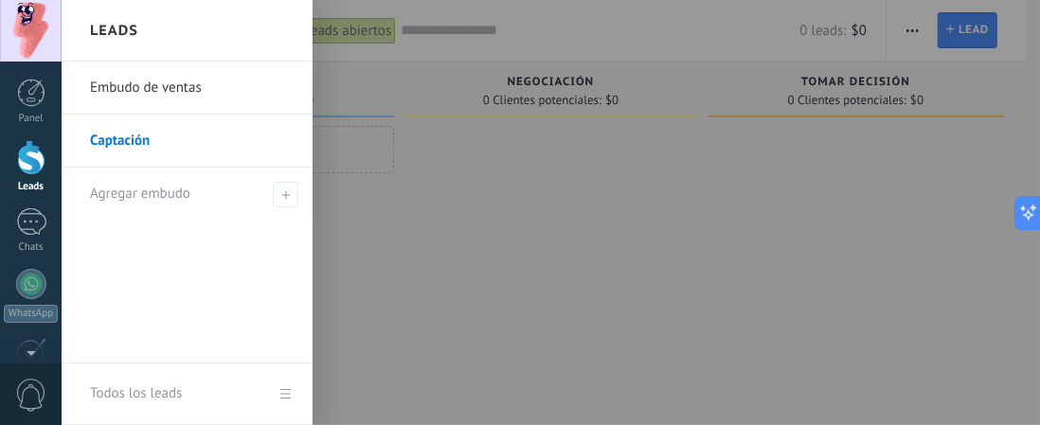
drag, startPoint x: 140, startPoint y: 136, endPoint x: 566, endPoint y: 264, distance: 444.2
click at [566, 264] on div at bounding box center [582, 212] width 1040 height 425
